Goal: Complete application form

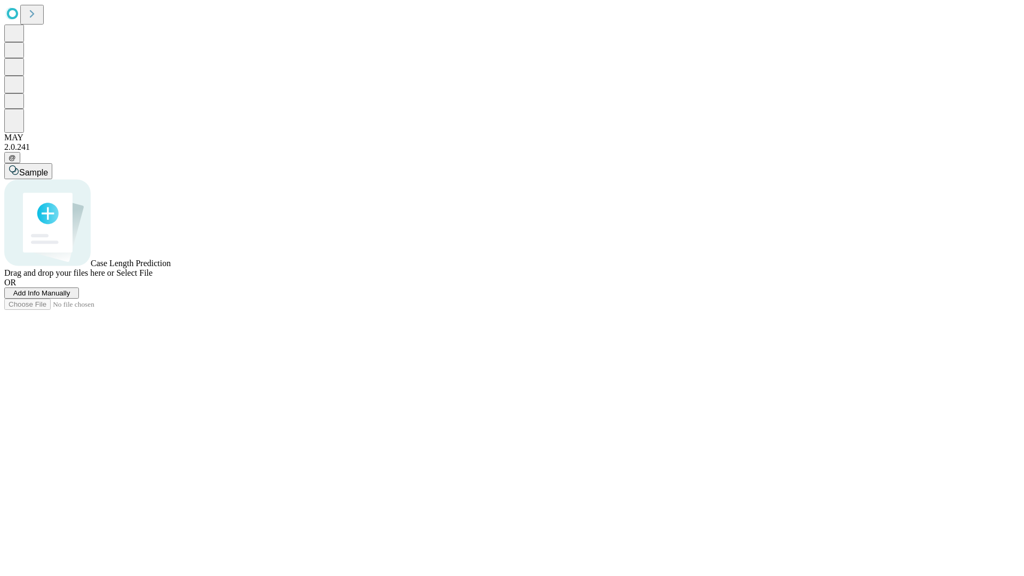
click at [70, 297] on span "Add Info Manually" at bounding box center [41, 293] width 57 height 8
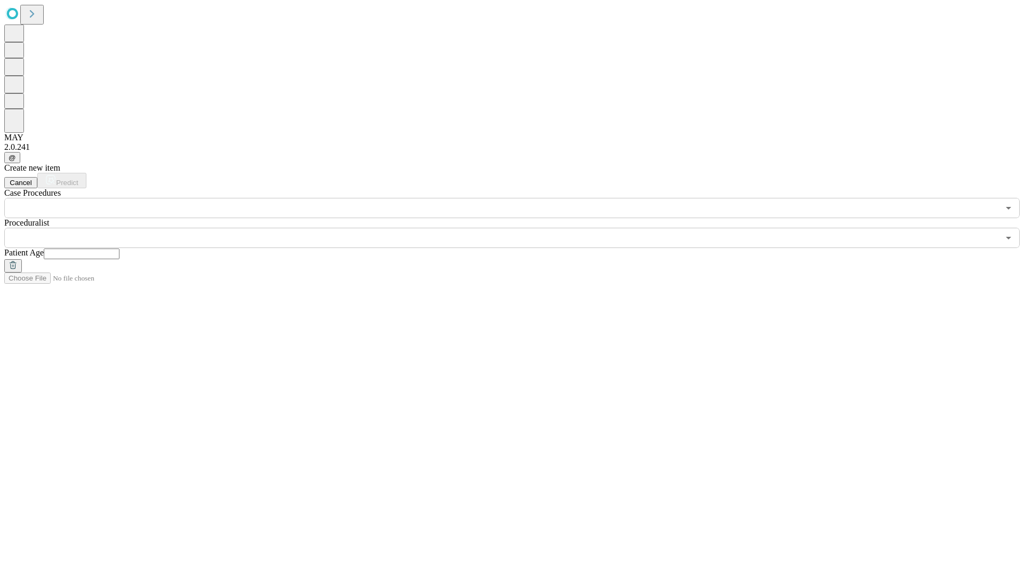
click at [119, 249] on input "text" at bounding box center [82, 254] width 76 height 11
type input "**"
click at [519, 228] on input "text" at bounding box center [501, 238] width 995 height 20
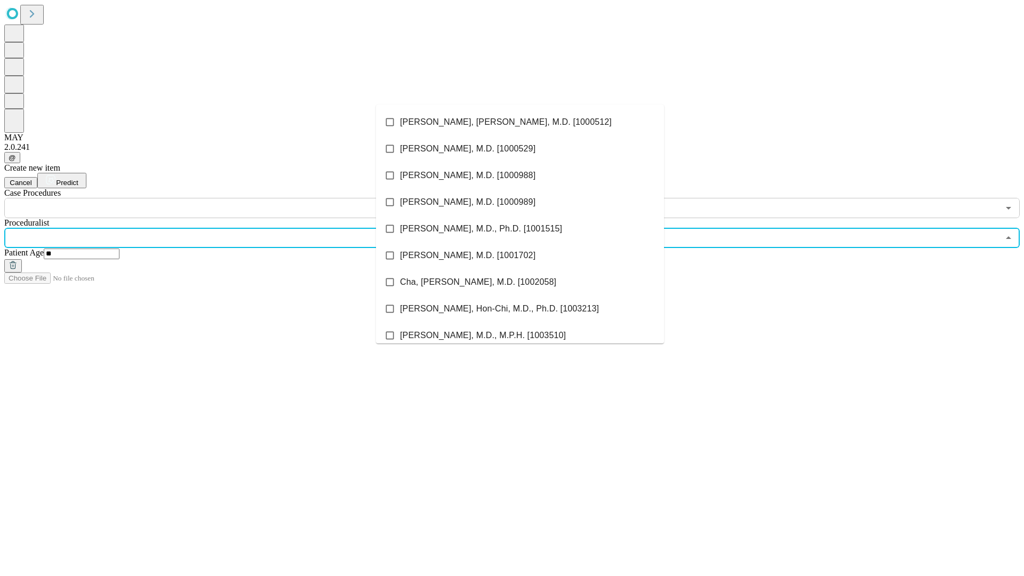
click at [520, 122] on li "[PERSON_NAME], [PERSON_NAME], M.D. [1000512]" at bounding box center [520, 122] width 288 height 27
click at [224, 198] on input "text" at bounding box center [501, 208] width 995 height 20
